Goal: Task Accomplishment & Management: Manage account settings

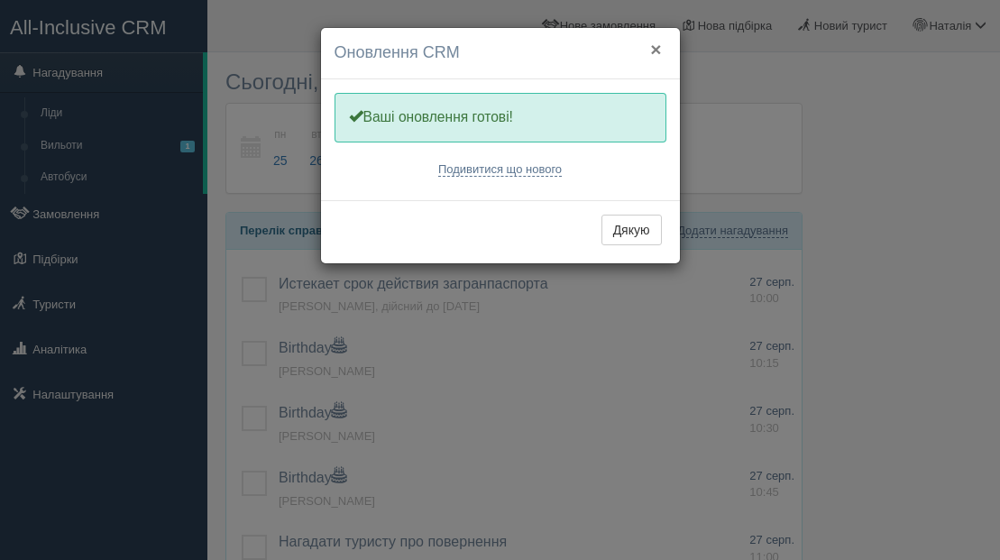
click at [657, 51] on button "×" at bounding box center [655, 49] width 11 height 19
click at [655, 51] on button "×" at bounding box center [655, 49] width 11 height 19
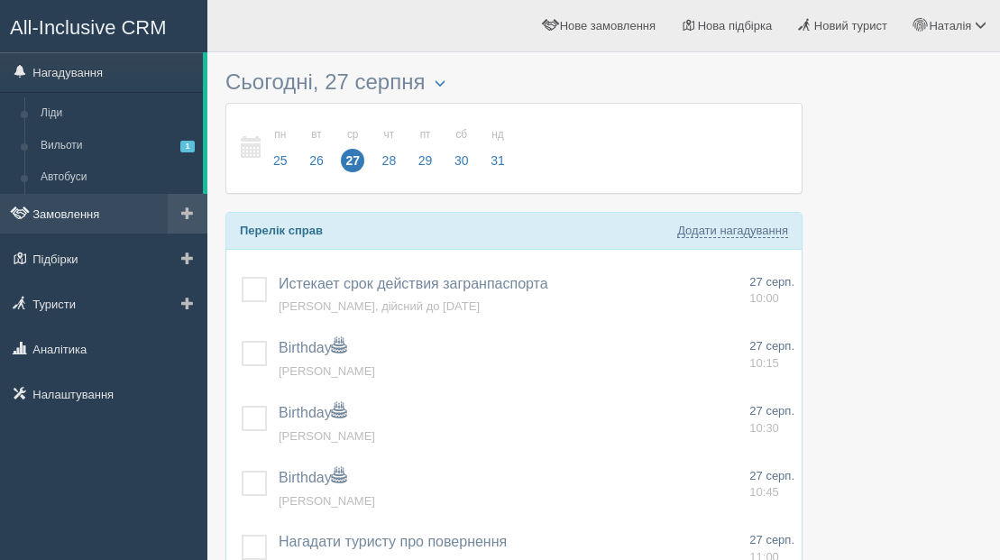
click at [76, 216] on link "Замовлення" at bounding box center [103, 214] width 207 height 40
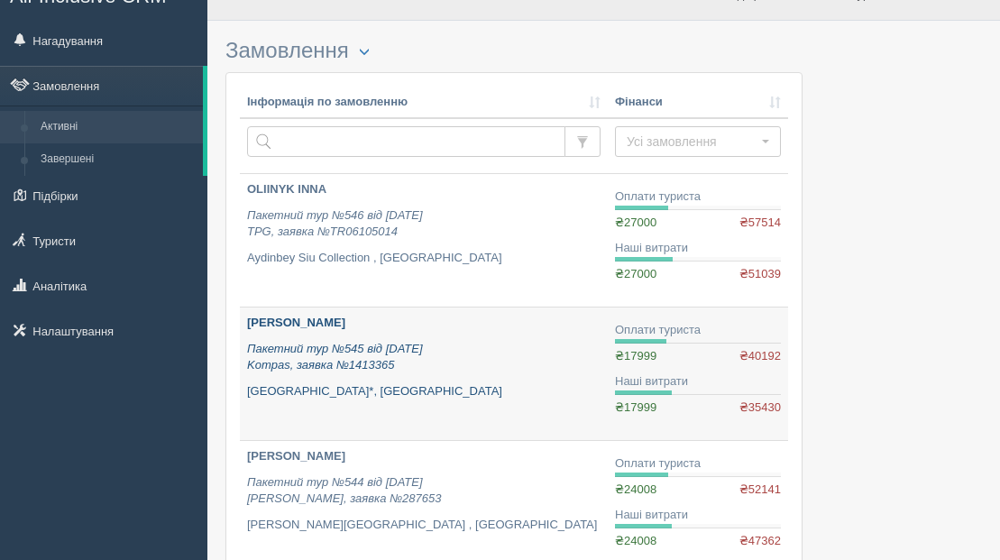
scroll to position [33, 0]
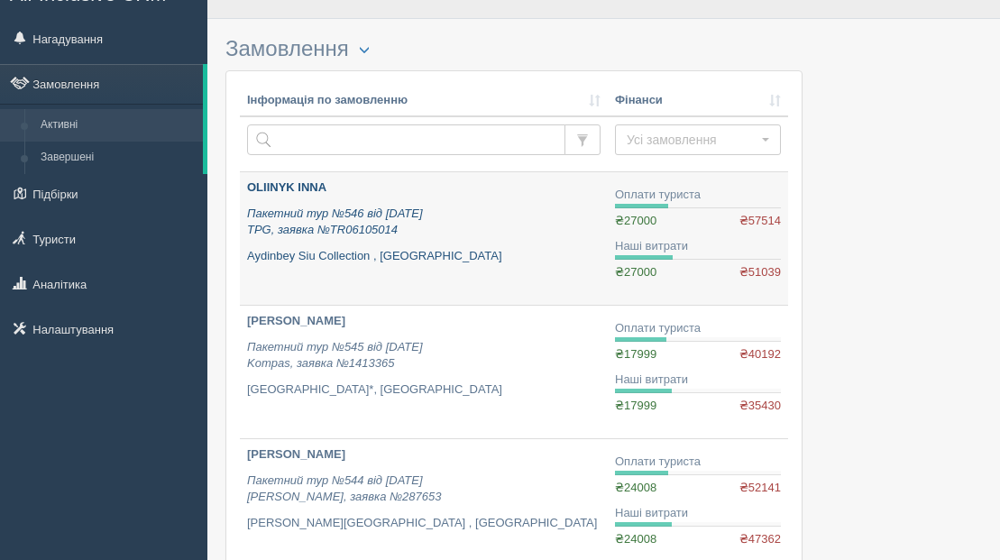
click at [274, 194] on b "OLIINYK INNA" at bounding box center [286, 187] width 79 height 14
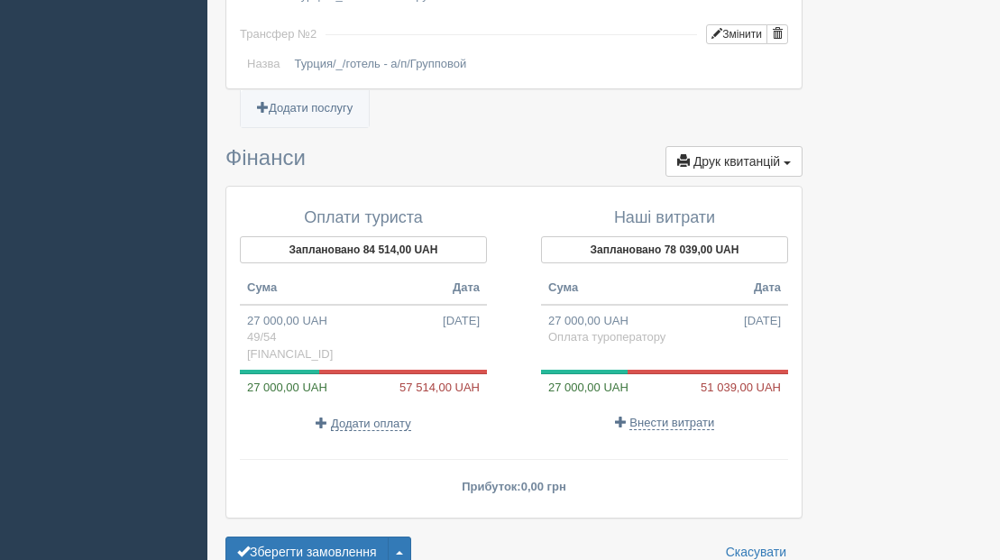
scroll to position [1765, 0]
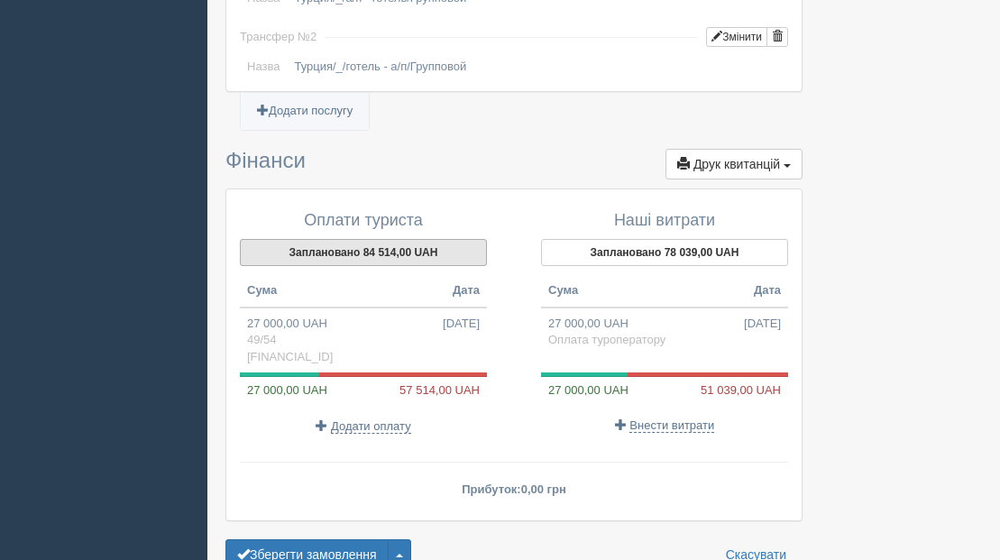
click at [309, 239] on button "Заплановано 84 514,00 UAH" at bounding box center [363, 252] width 247 height 27
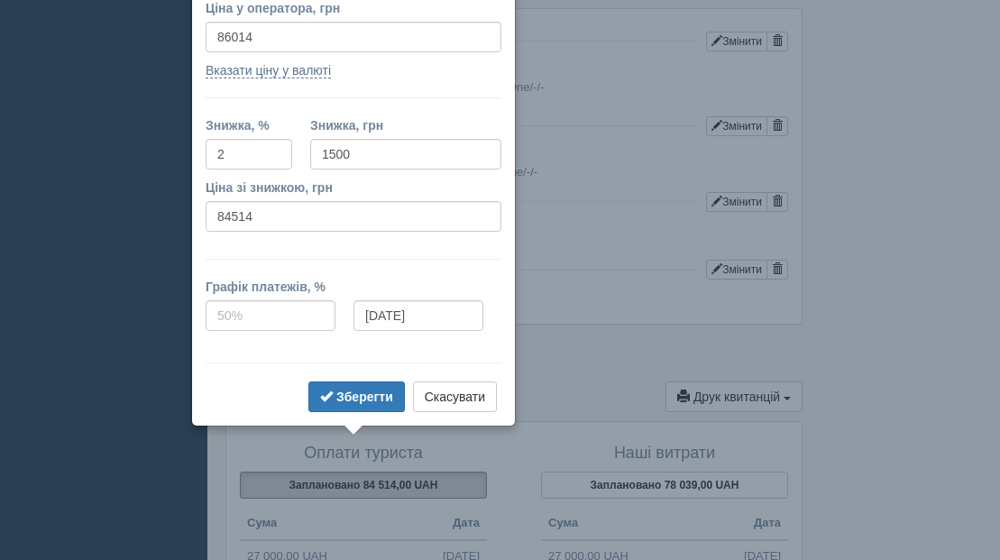
scroll to position [1492, 0]
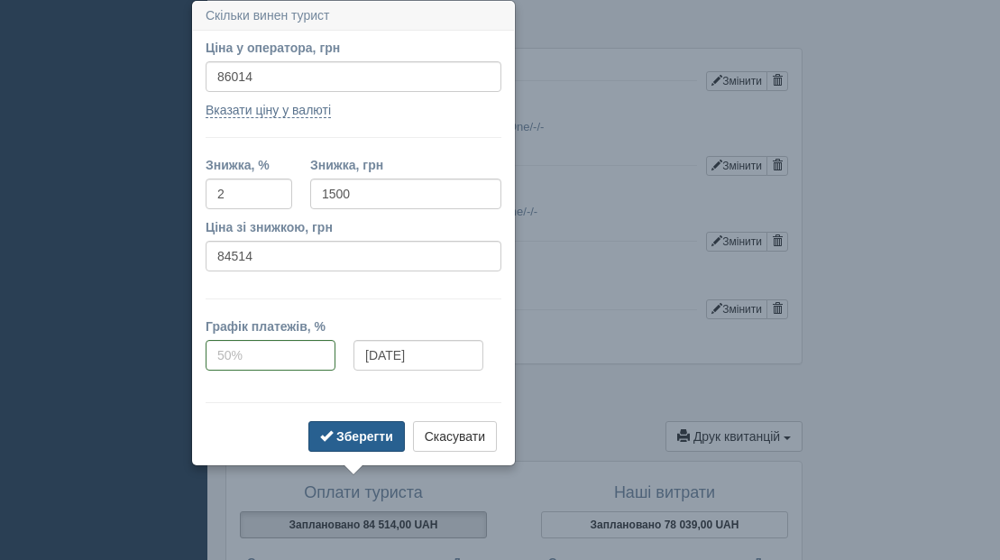
click at [364, 441] on b "Зберегти" at bounding box center [364, 436] width 57 height 14
click at [364, 438] on b "Зберегти" at bounding box center [364, 436] width 57 height 14
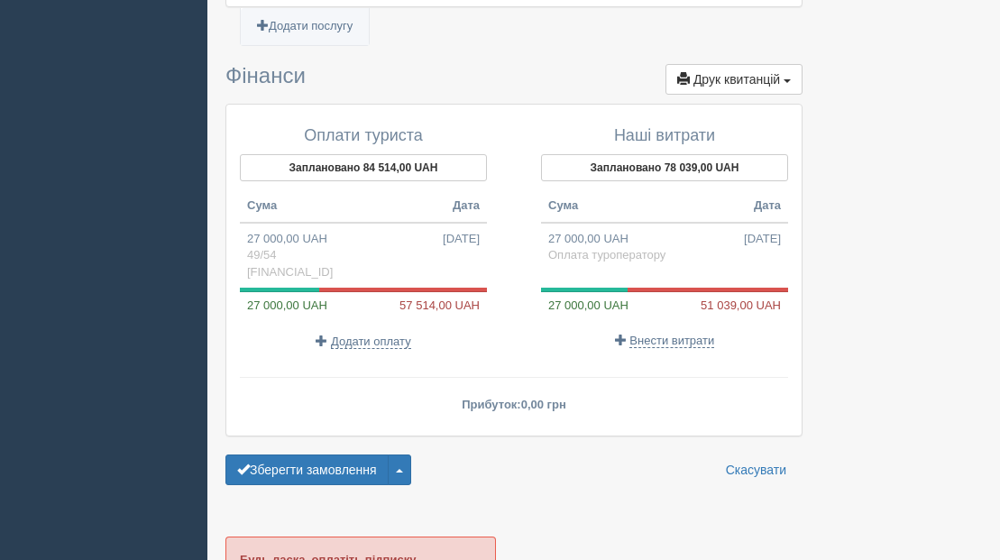
scroll to position [1848, 0]
